Goal: Navigation & Orientation: Find specific page/section

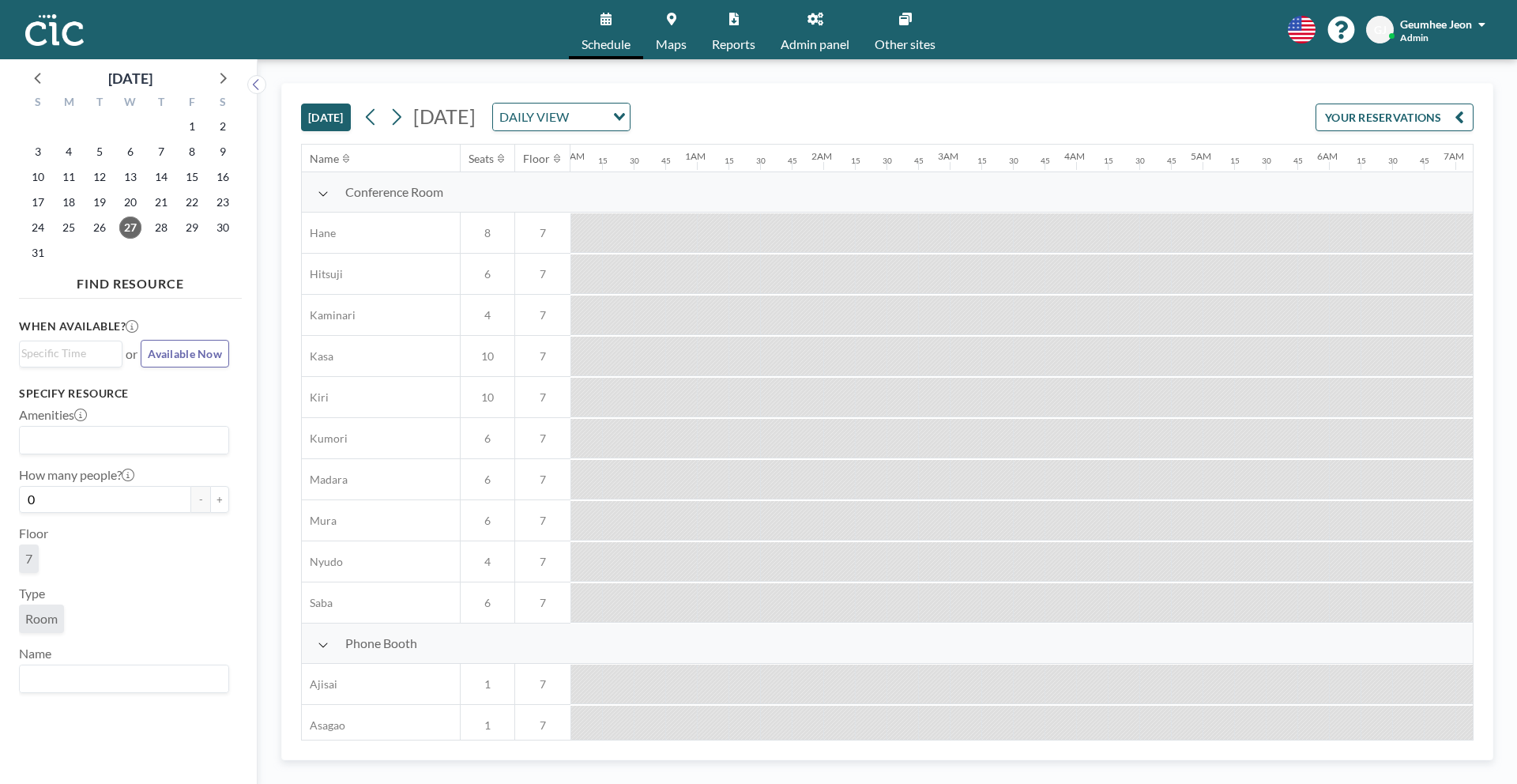
scroll to position [613, 1130]
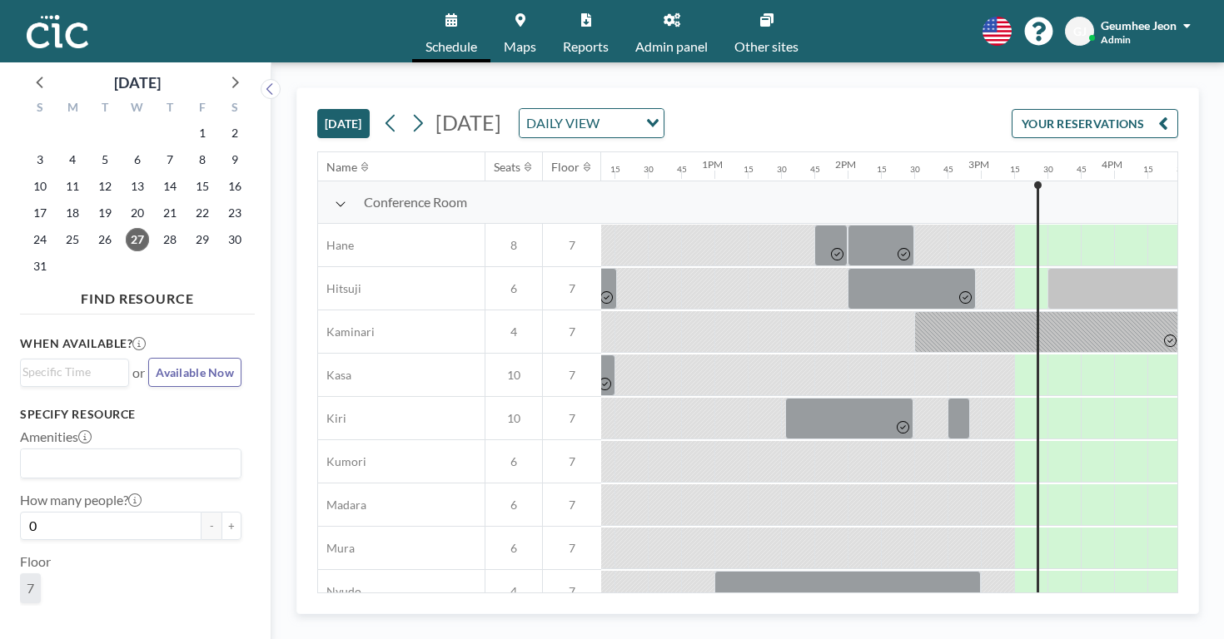
scroll to position [0, 1623]
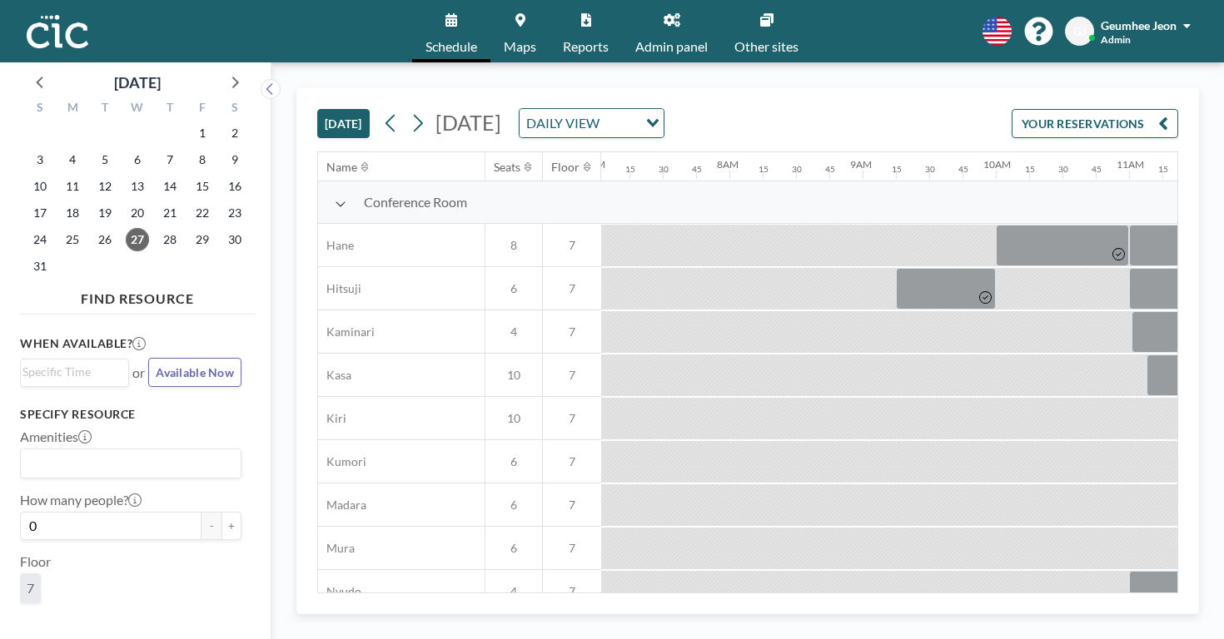
scroll to position [0, 946]
